Goal: Information Seeking & Learning: Learn about a topic

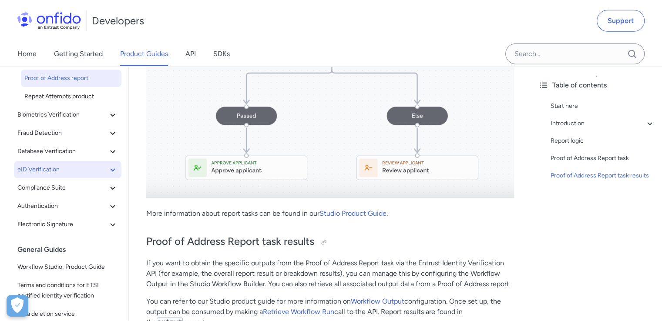
scroll to position [157, 0]
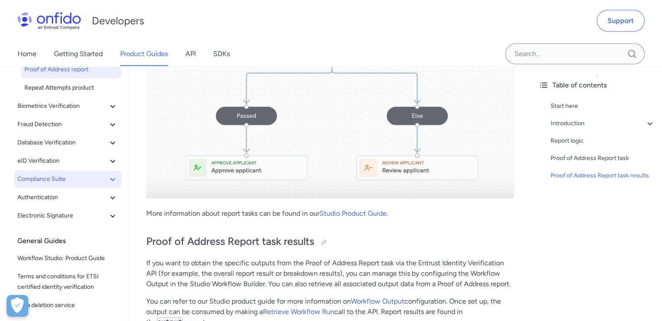
click at [110, 174] on icon at bounding box center [112, 179] width 10 height 10
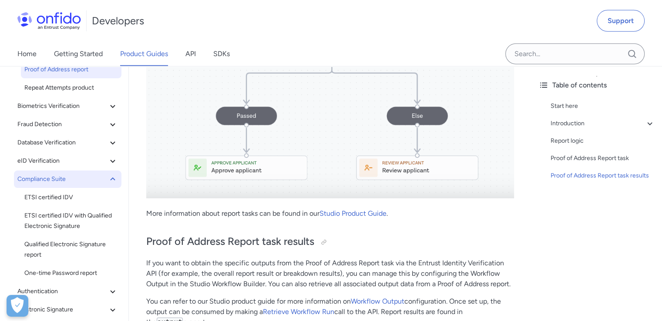
click at [110, 174] on icon at bounding box center [112, 179] width 10 height 10
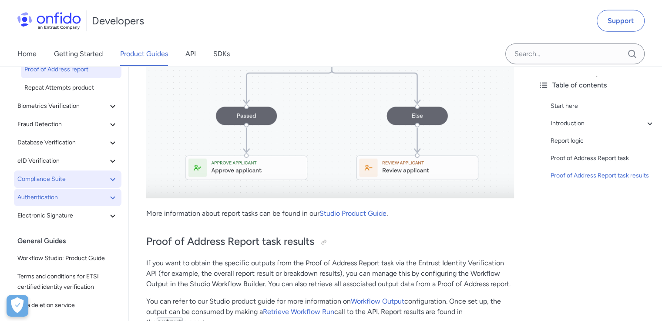
click at [110, 192] on icon at bounding box center [112, 197] width 10 height 10
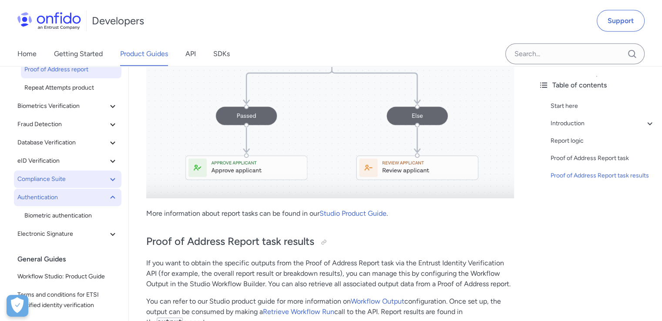
click at [110, 192] on icon at bounding box center [112, 197] width 10 height 10
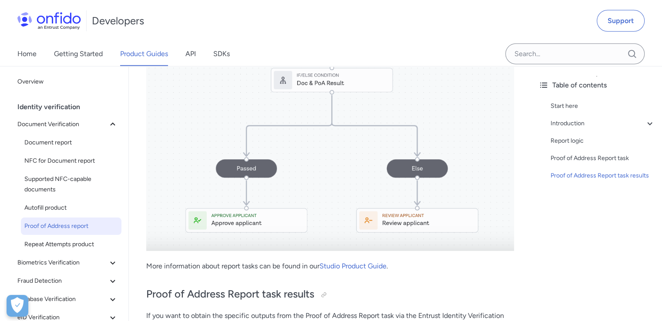
scroll to position [2568, 0]
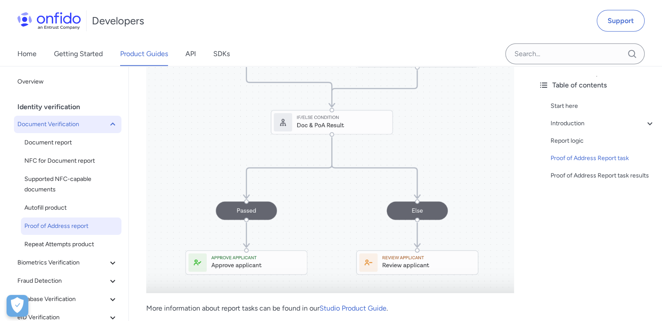
click at [111, 128] on button "Document Verification" at bounding box center [67, 124] width 107 height 17
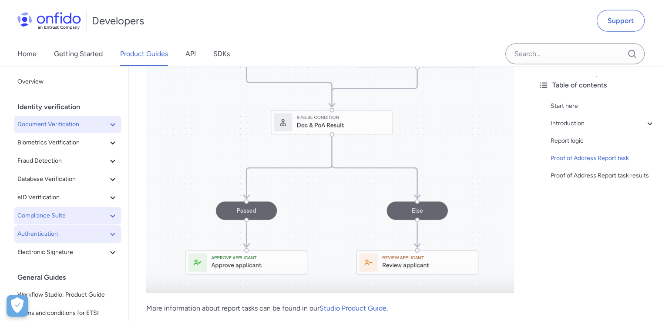
click at [111, 128] on button "Document Verification" at bounding box center [67, 124] width 107 height 17
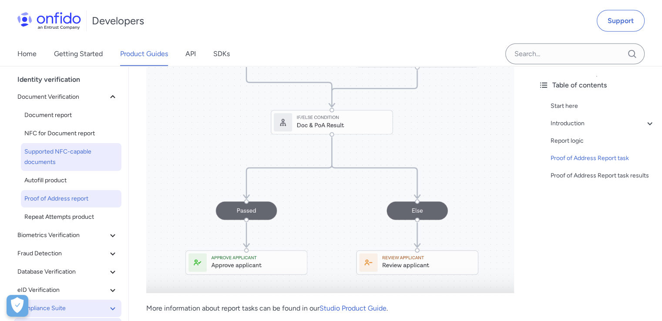
scroll to position [38, 0]
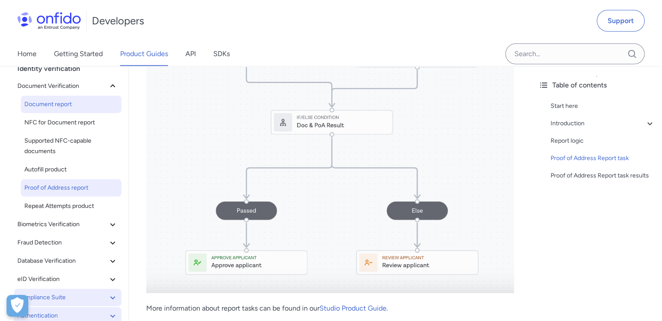
click at [73, 105] on span "Document report" at bounding box center [71, 104] width 94 height 10
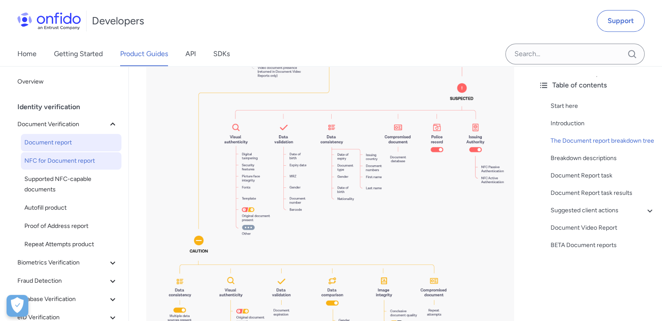
click at [80, 166] on span "NFC for Document report" at bounding box center [71, 161] width 94 height 10
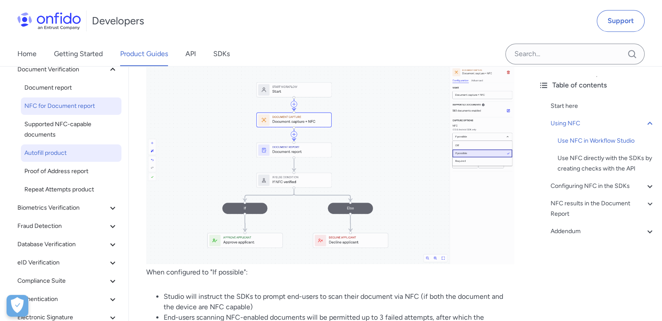
scroll to position [57, 0]
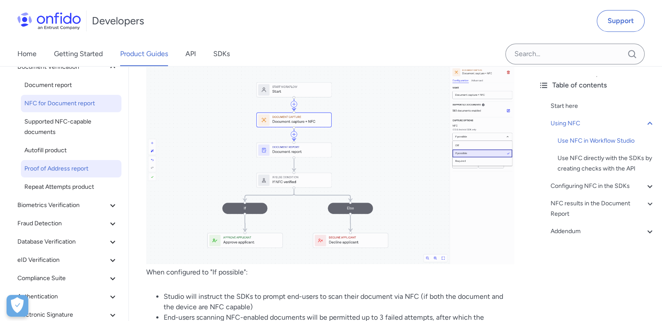
click at [76, 169] on span "Proof of Address report" at bounding box center [71, 169] width 94 height 10
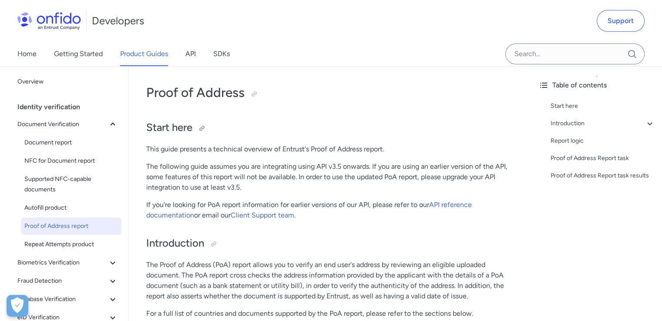
scroll to position [36, 0]
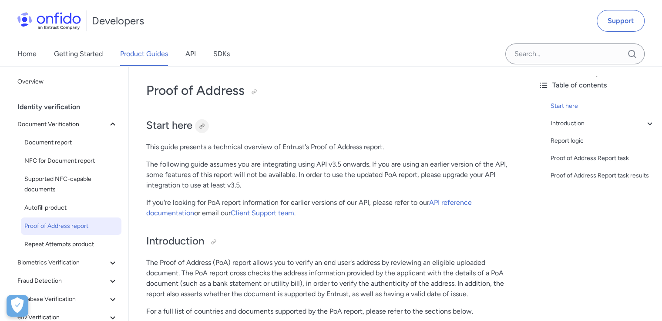
click at [204, 124] on div at bounding box center [201, 126] width 7 height 7
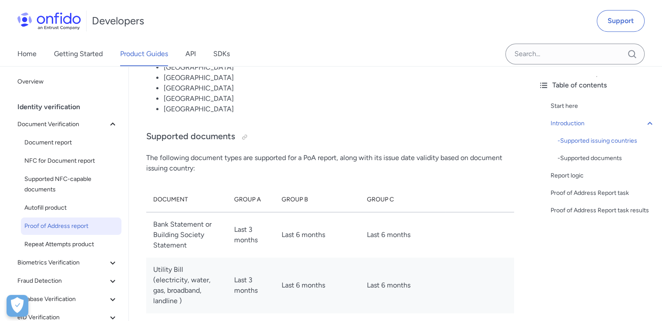
scroll to position [977, 0]
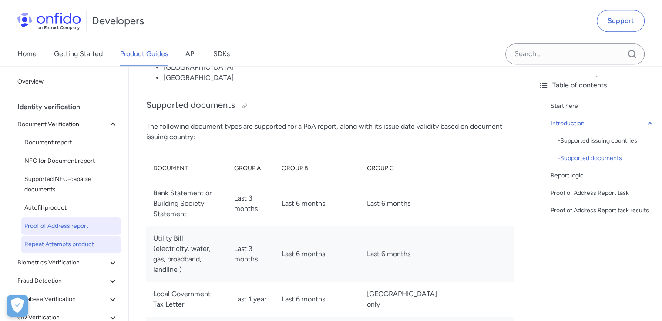
click at [51, 249] on span "Repeat Attempts product" at bounding box center [71, 244] width 94 height 10
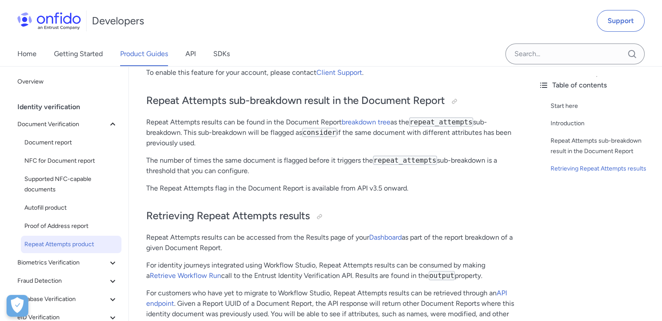
scroll to position [205, 0]
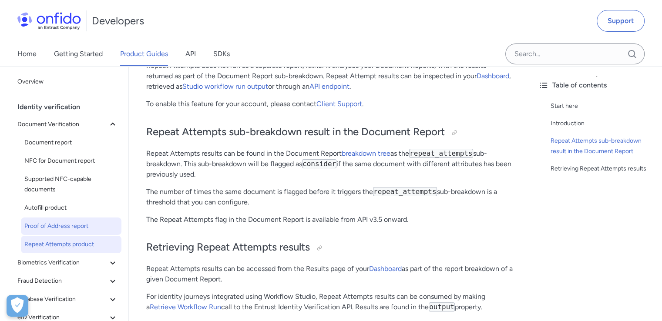
click at [72, 226] on span "Proof of Address report" at bounding box center [71, 226] width 94 height 10
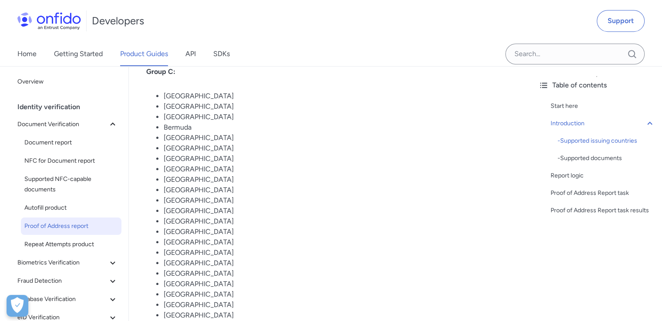
scroll to position [521, 0]
